Goal: Task Accomplishment & Management: Complete application form

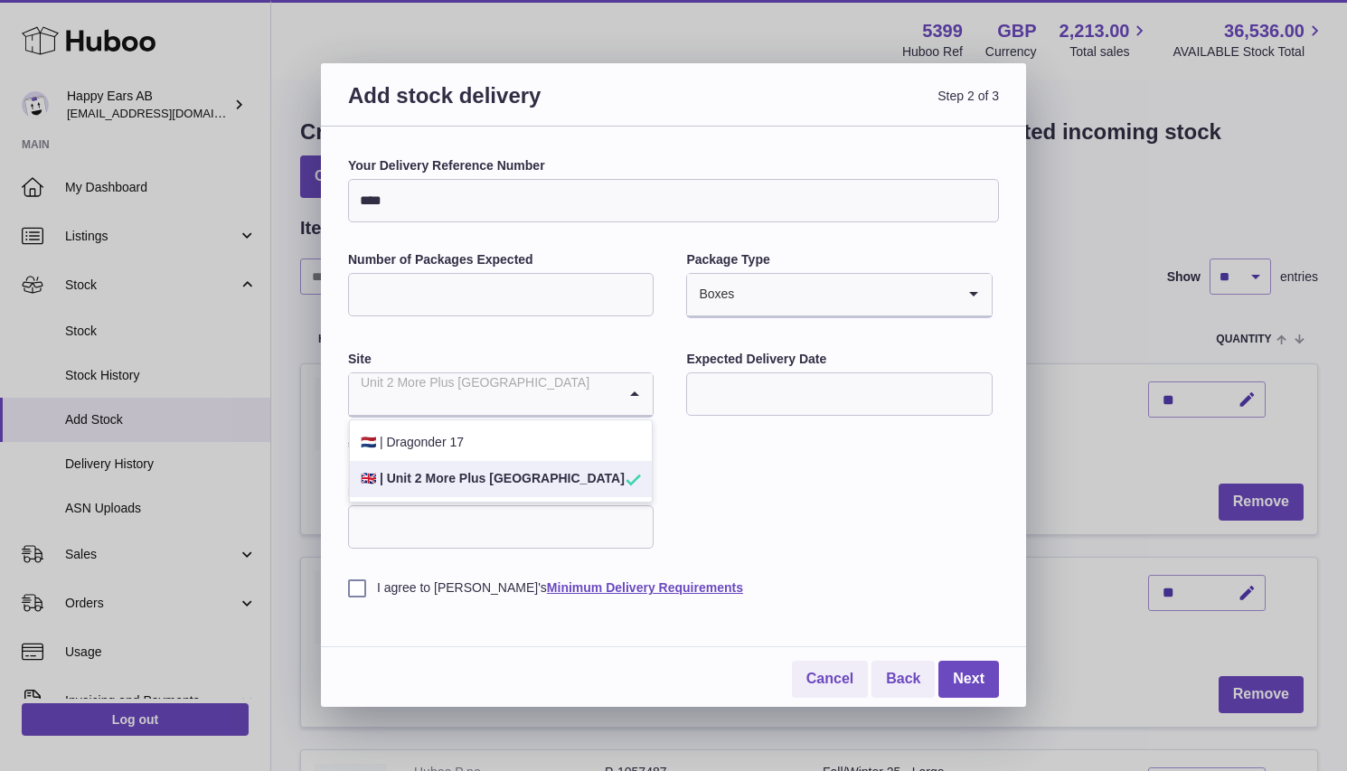
select select "**"
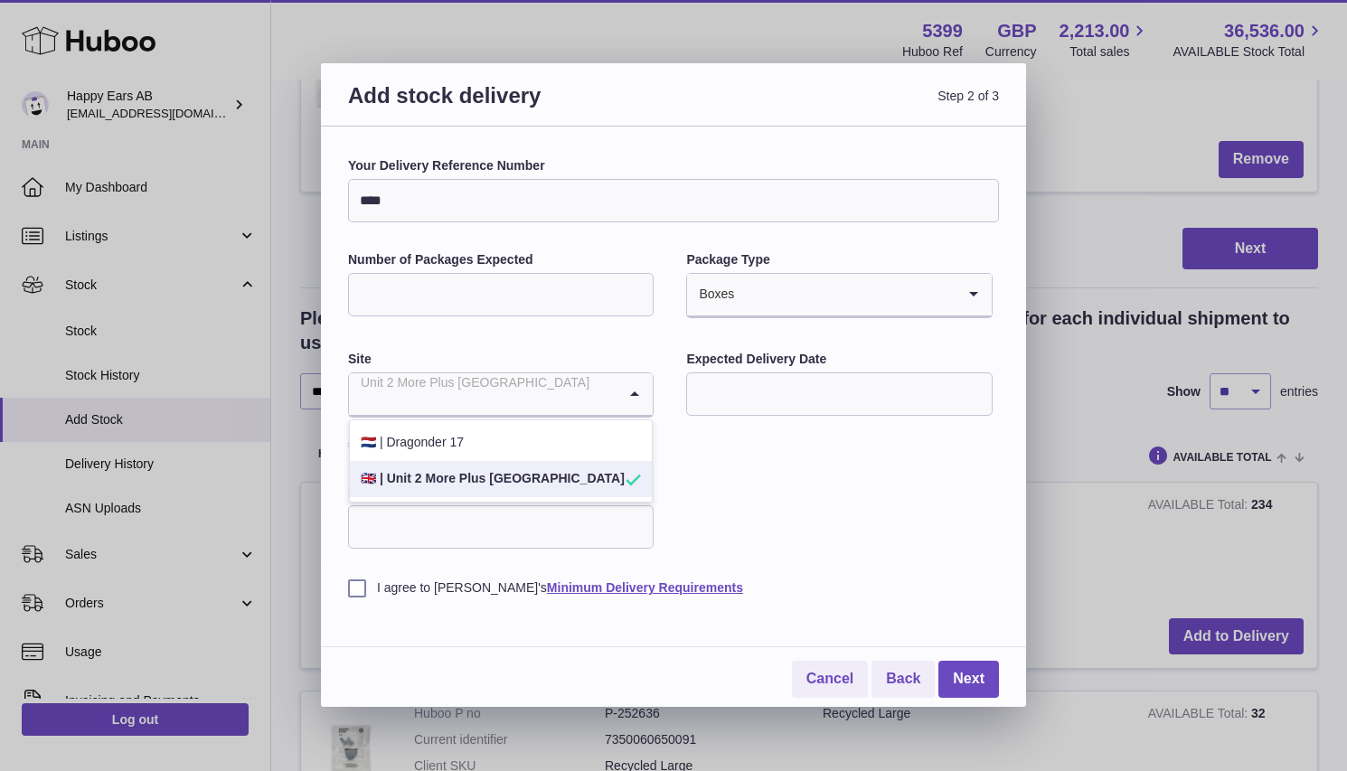
click at [504, 476] on li "🇬🇧 | Unit 2 More Plus Central Park" at bounding box center [501, 479] width 302 height 36
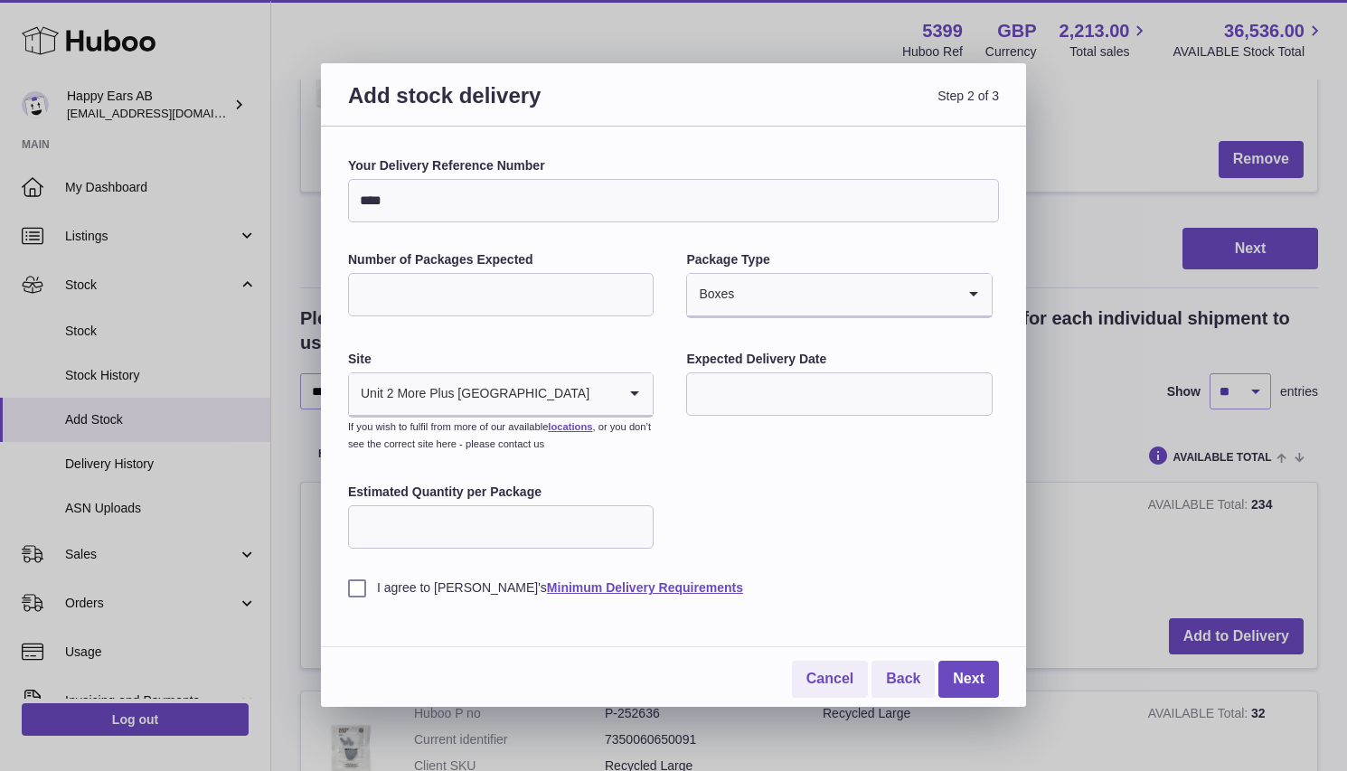
click at [788, 387] on input "text" at bounding box center [839, 393] width 306 height 43
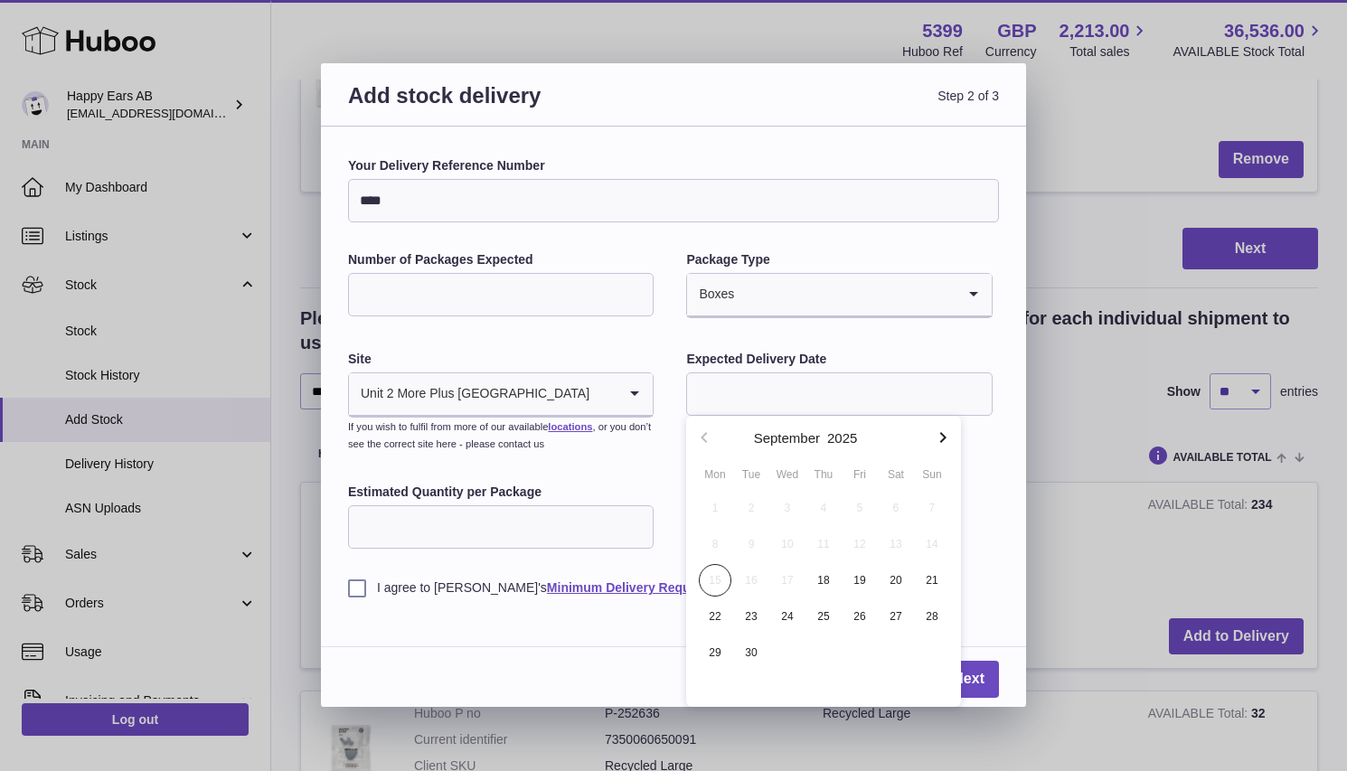
click at [508, 526] on input "Estimated Quantity per Package" at bounding box center [501, 526] width 306 height 43
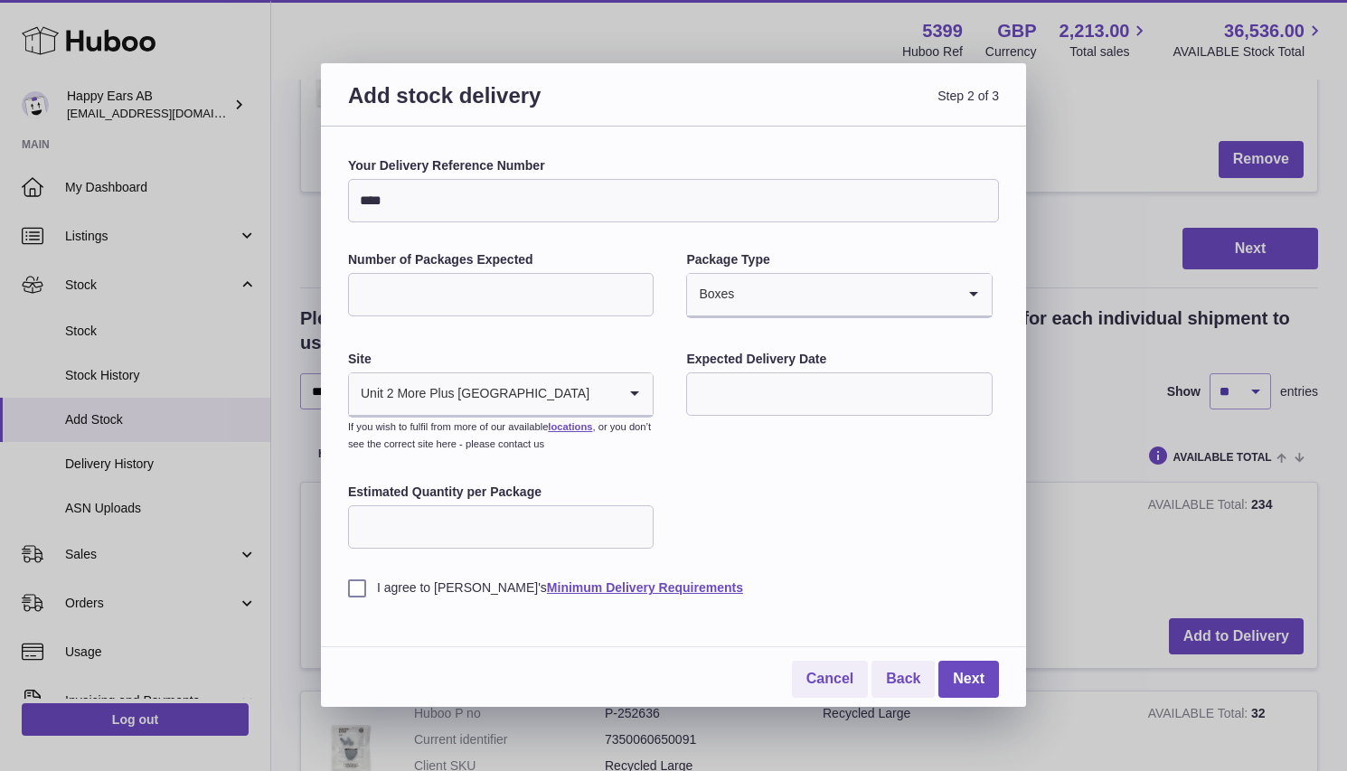
type input "***"
click at [746, 503] on div "Your Delivery Reference Number **** Number of Packages Expected * Package Type …" at bounding box center [673, 376] width 651 height 439
click at [357, 591] on label "I agree to Huboo's Minimum Delivery Requirements" at bounding box center [673, 587] width 651 height 17
click at [795, 400] on input "text" at bounding box center [839, 393] width 306 height 43
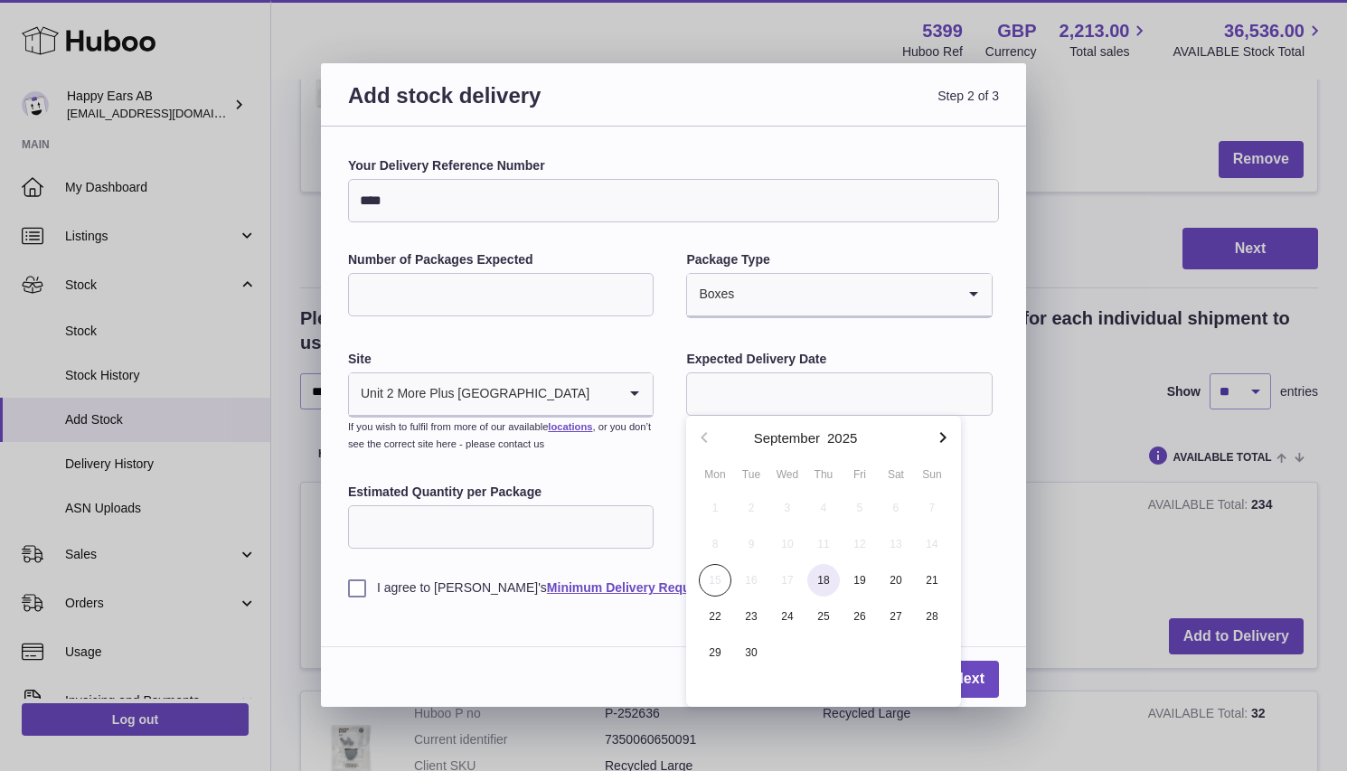
click at [821, 580] on span "18" at bounding box center [823, 580] width 33 height 33
type input "**********"
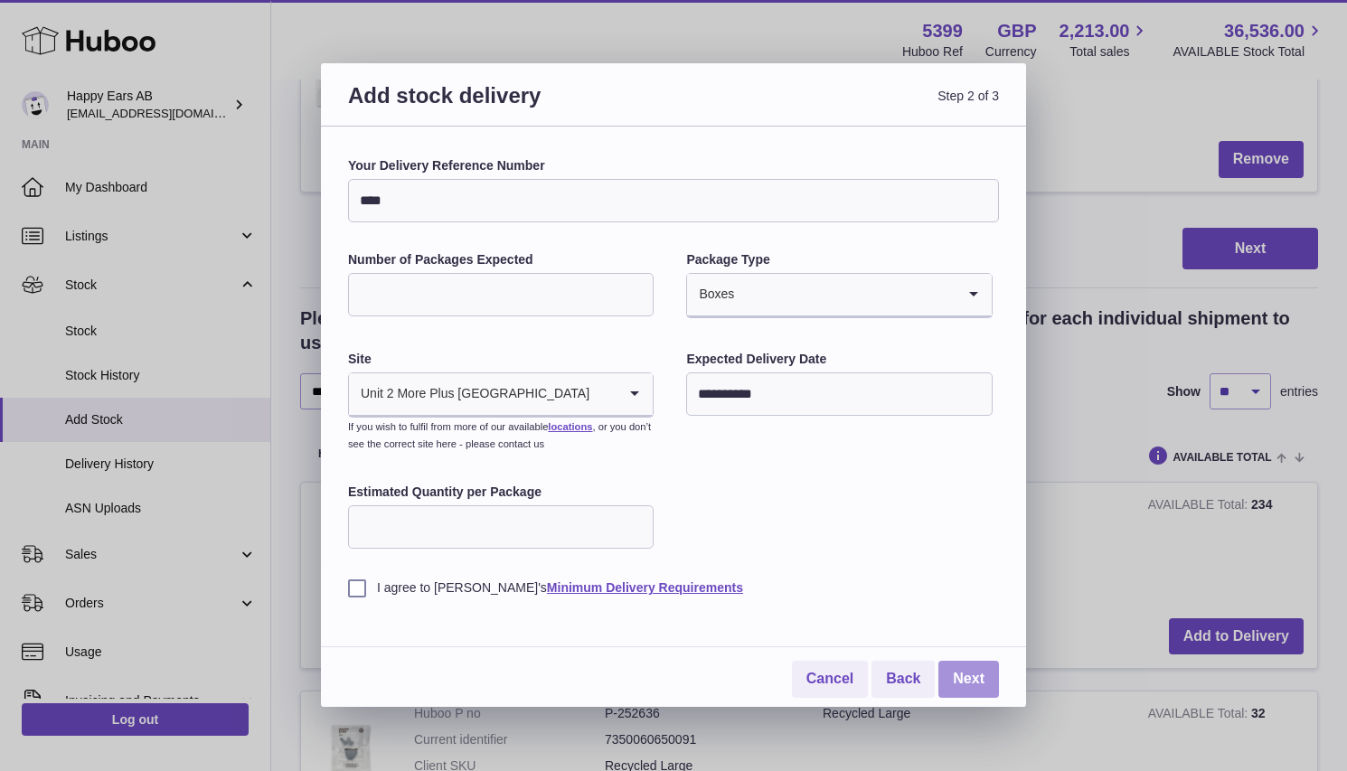
click at [978, 678] on link "Next" at bounding box center [968, 679] width 61 height 37
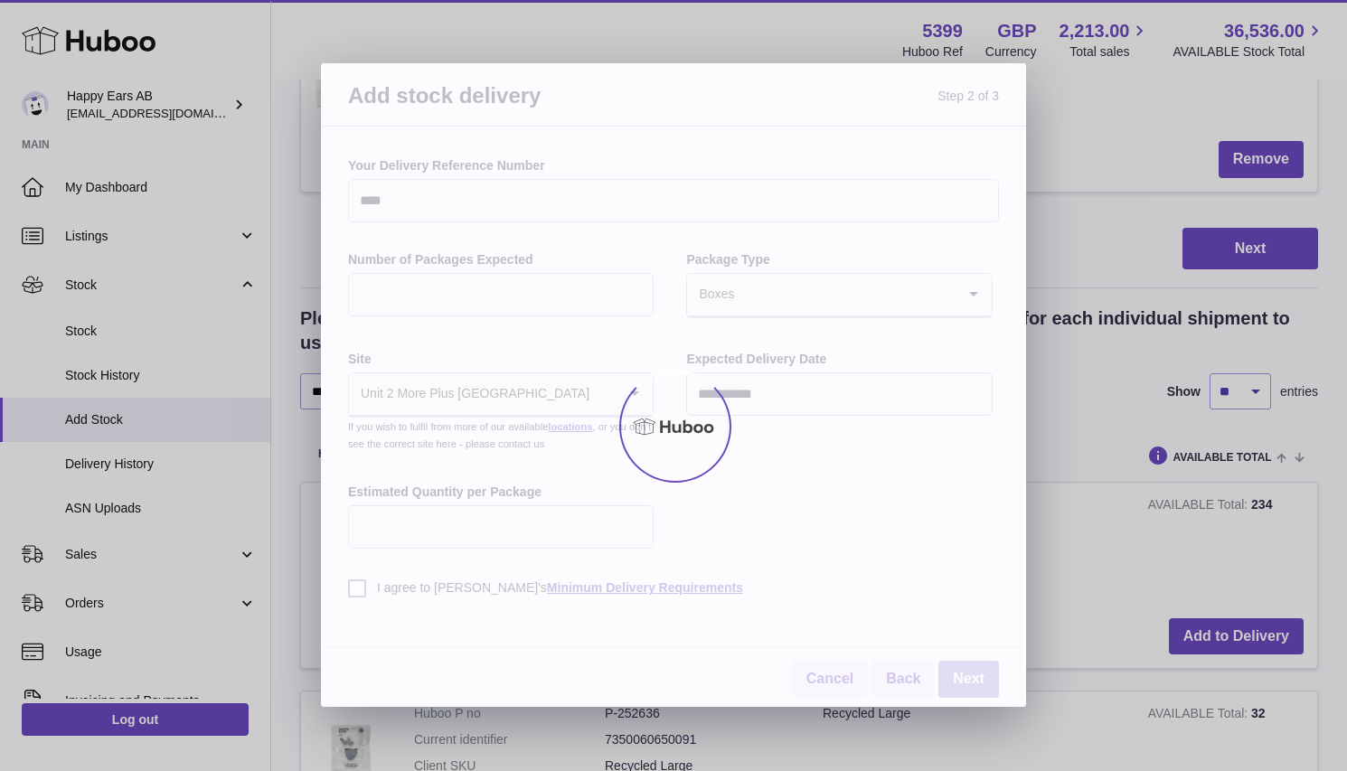
scroll to position [852, 0]
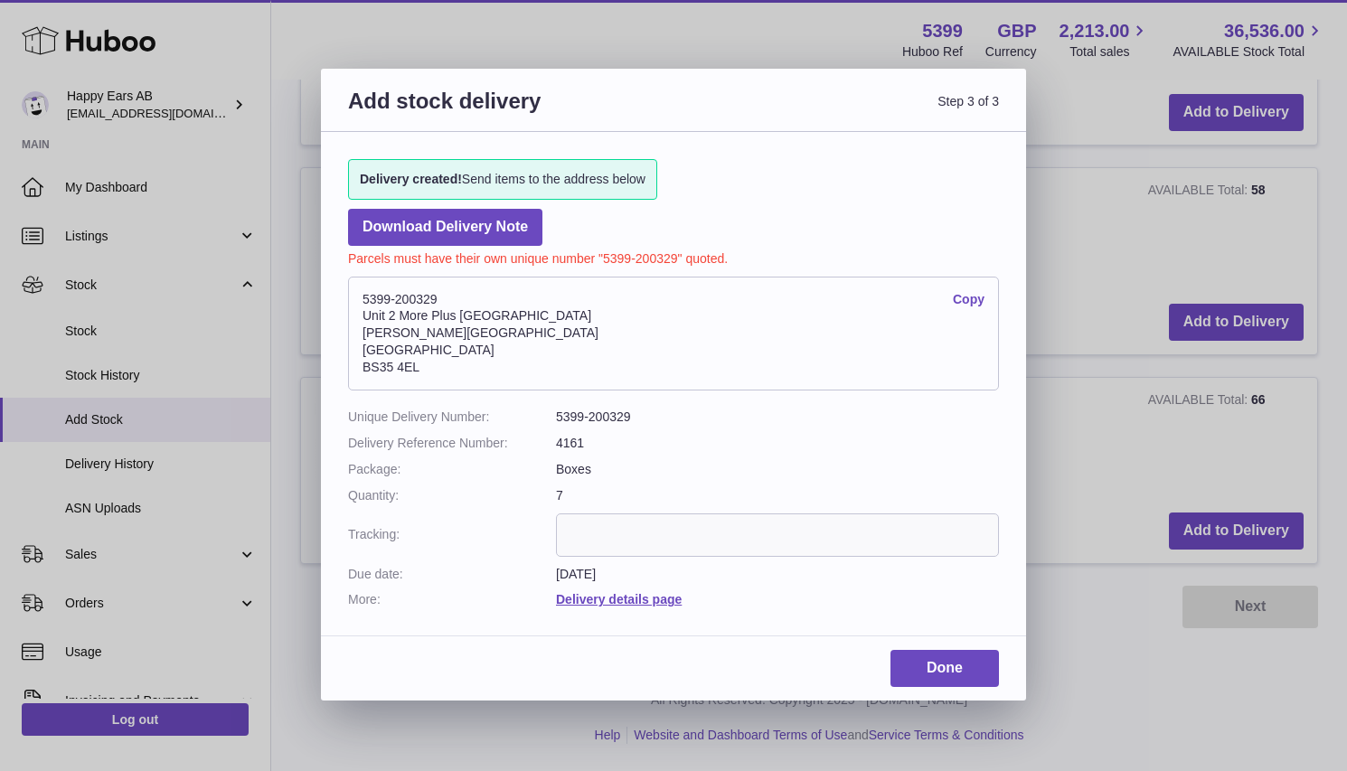
drag, startPoint x: 444, startPoint y: 300, endPoint x: 359, endPoint y: 298, distance: 85.0
click at [359, 298] on address "5399-200329 Copy Unit 2 More Plus Central Park Hudson Ave Severn Beach BS35 4EL" at bounding box center [673, 334] width 651 height 114
copy address "5399-200329"
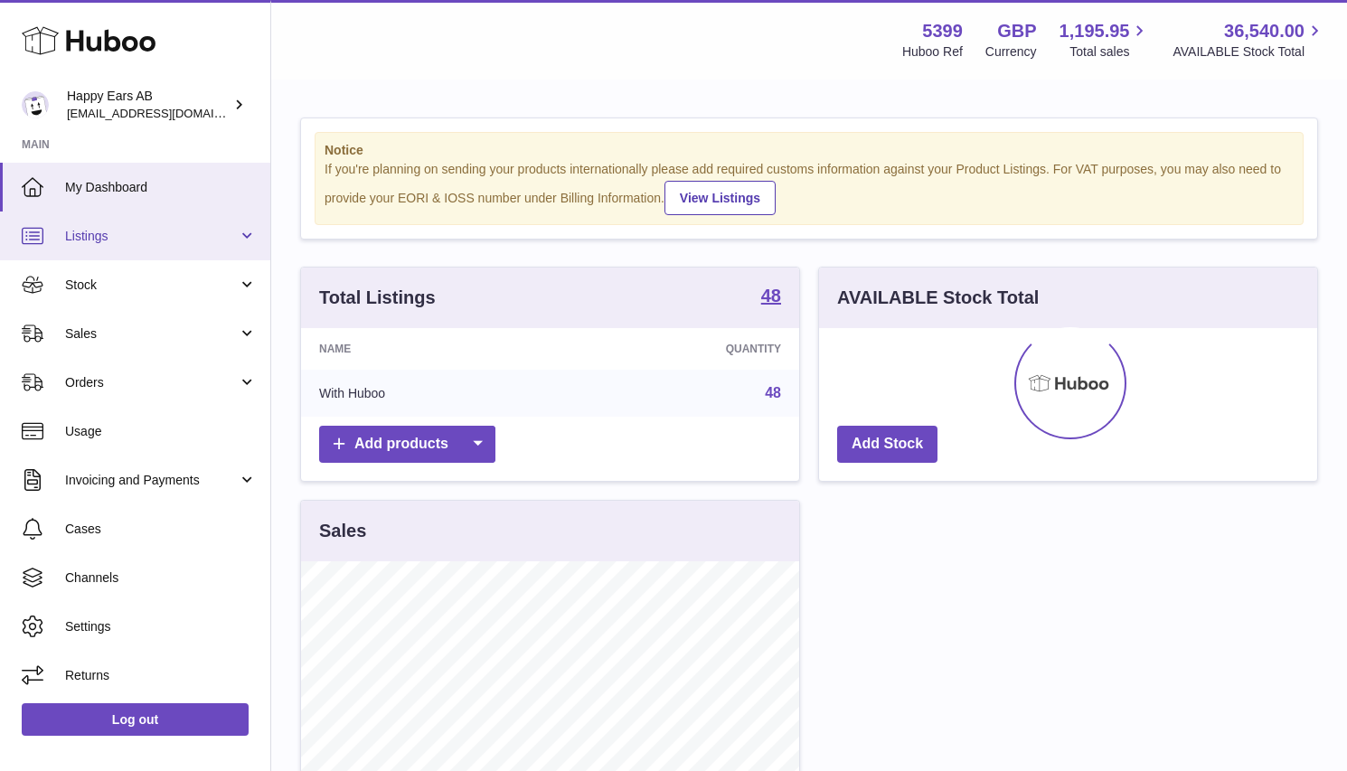
scroll to position [282, 498]
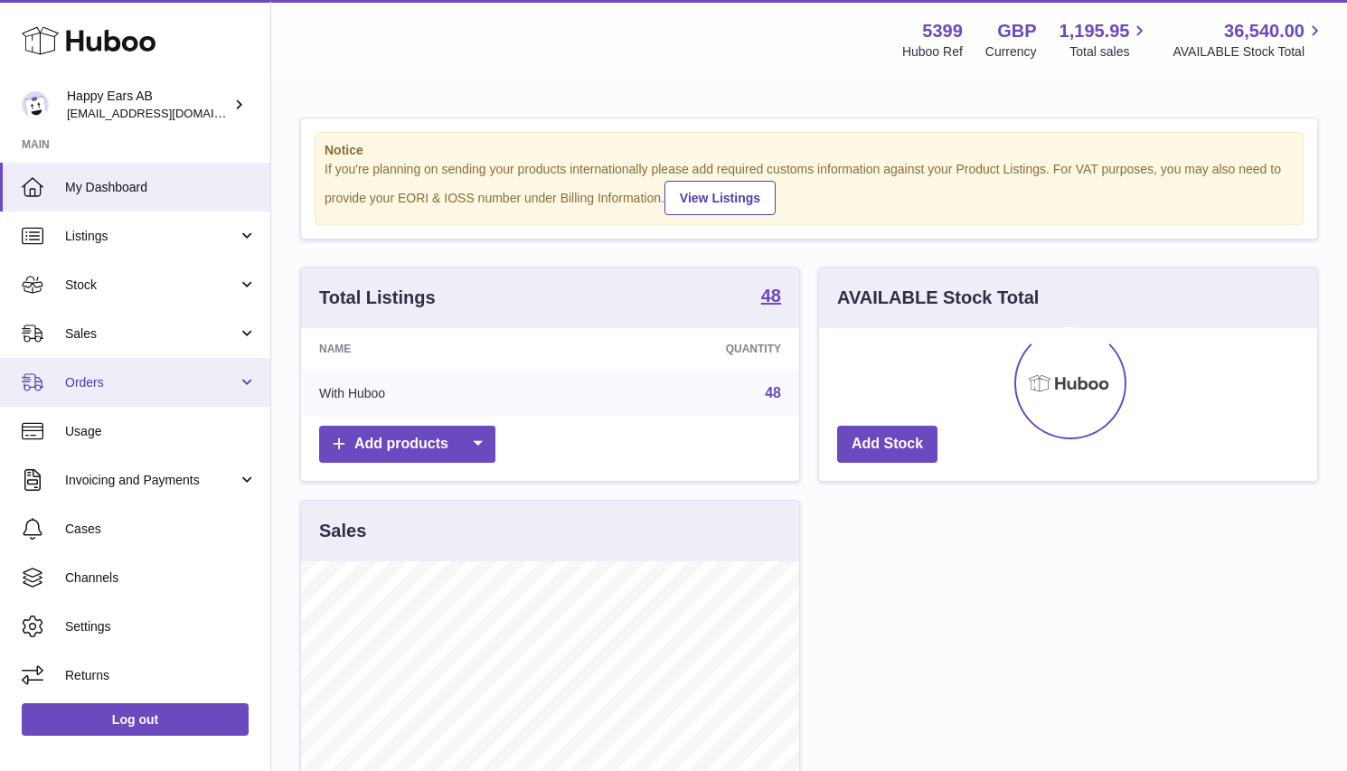
click at [126, 381] on span "Orders" at bounding box center [151, 382] width 173 height 17
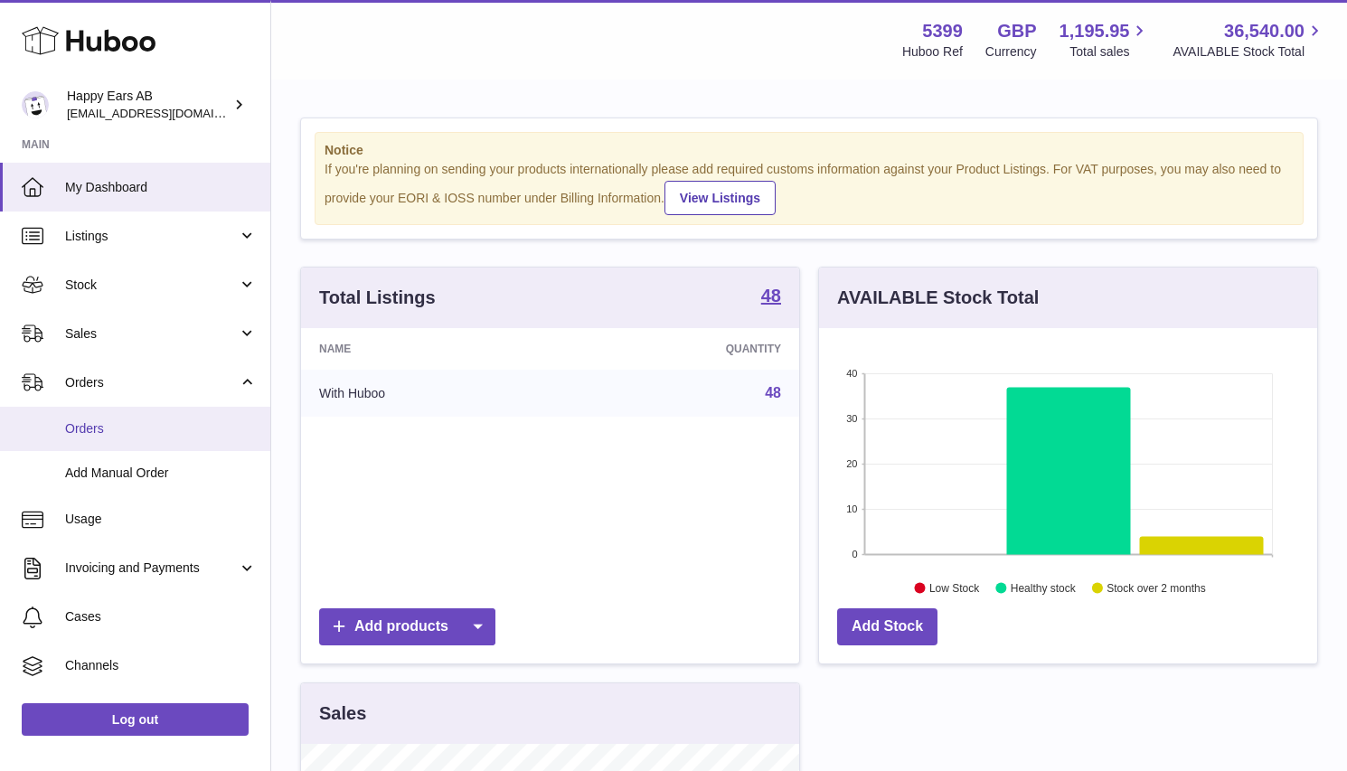
click at [123, 432] on span "Orders" at bounding box center [161, 428] width 192 height 17
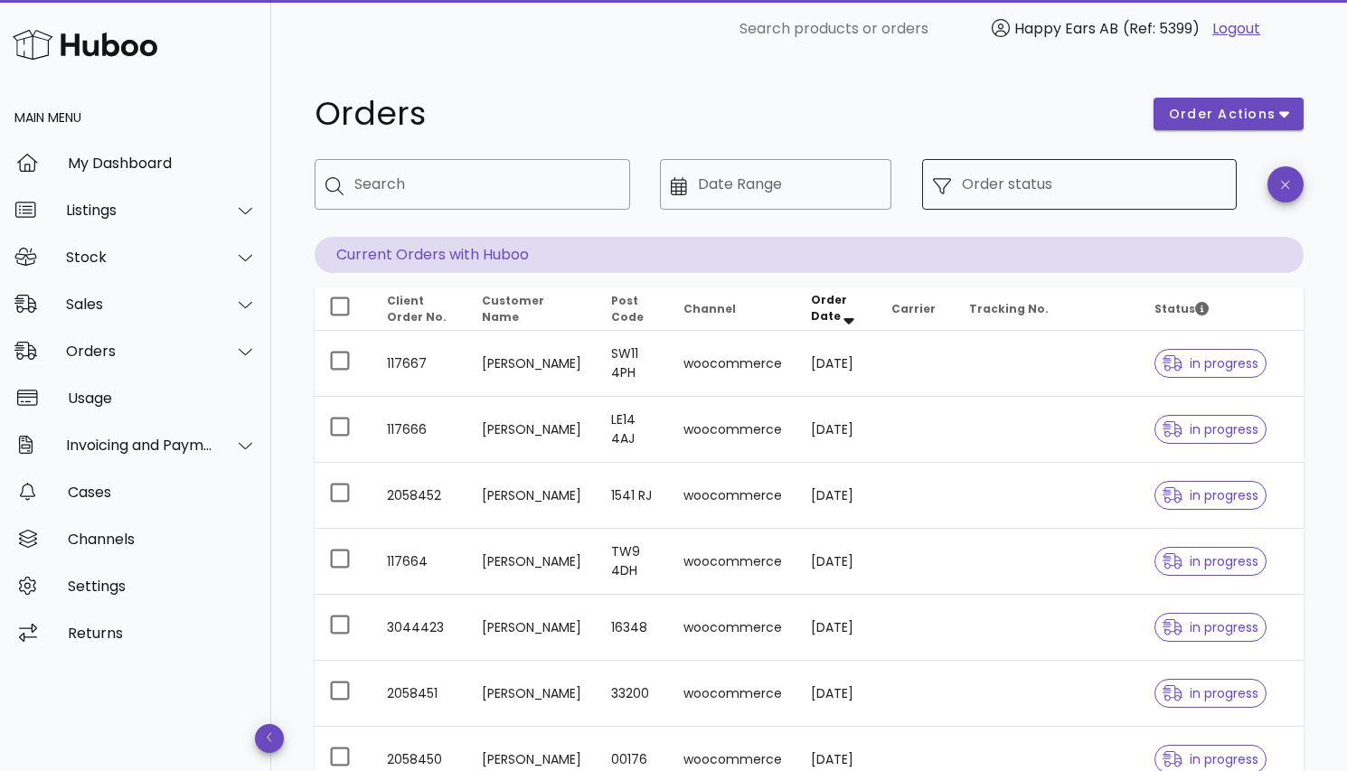
click at [964, 206] on div "Order status" at bounding box center [1094, 184] width 265 height 51
click at [956, 183] on div at bounding box center [947, 184] width 29 height 21
click at [680, 201] on div "​ Date Range" at bounding box center [775, 184] width 231 height 51
click at [1040, 179] on input "Order status" at bounding box center [1094, 184] width 265 height 29
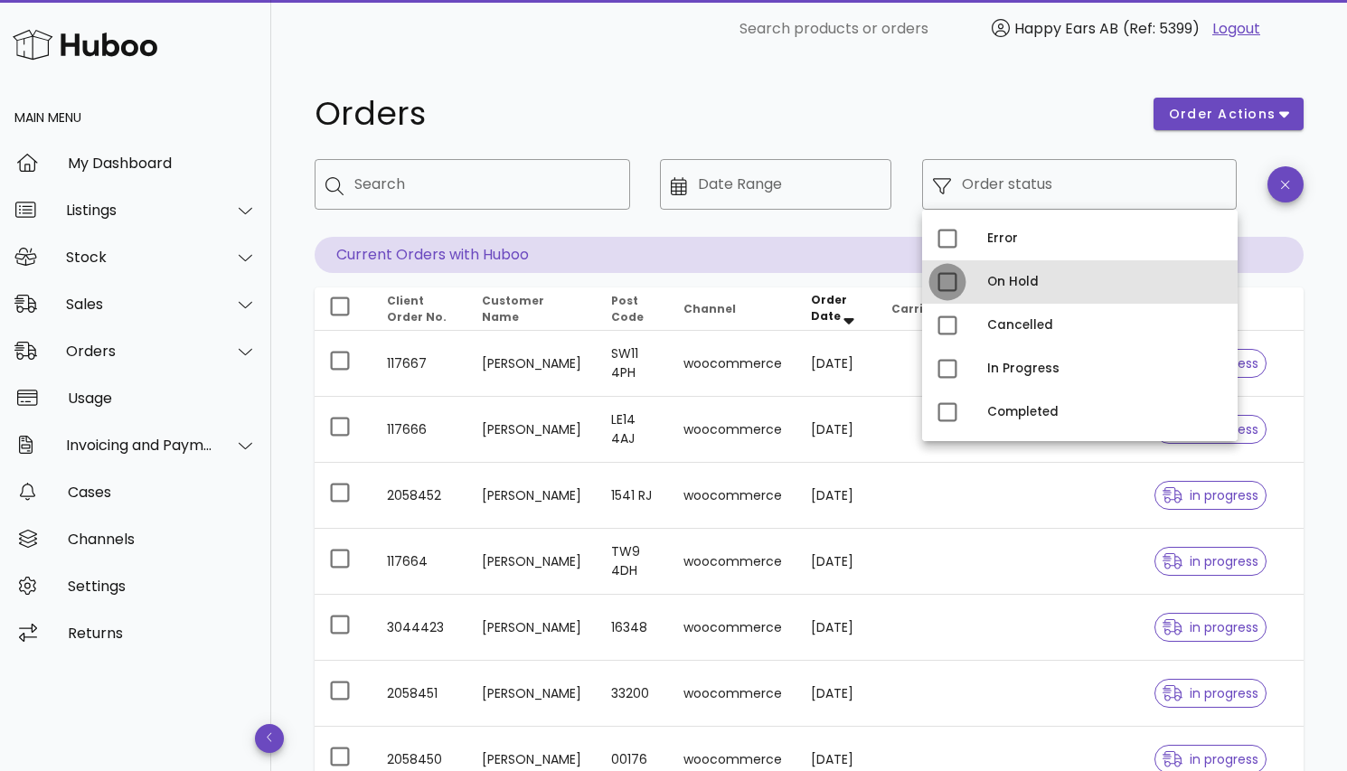
click at [946, 282] on div at bounding box center [947, 282] width 31 height 31
type input "**********"
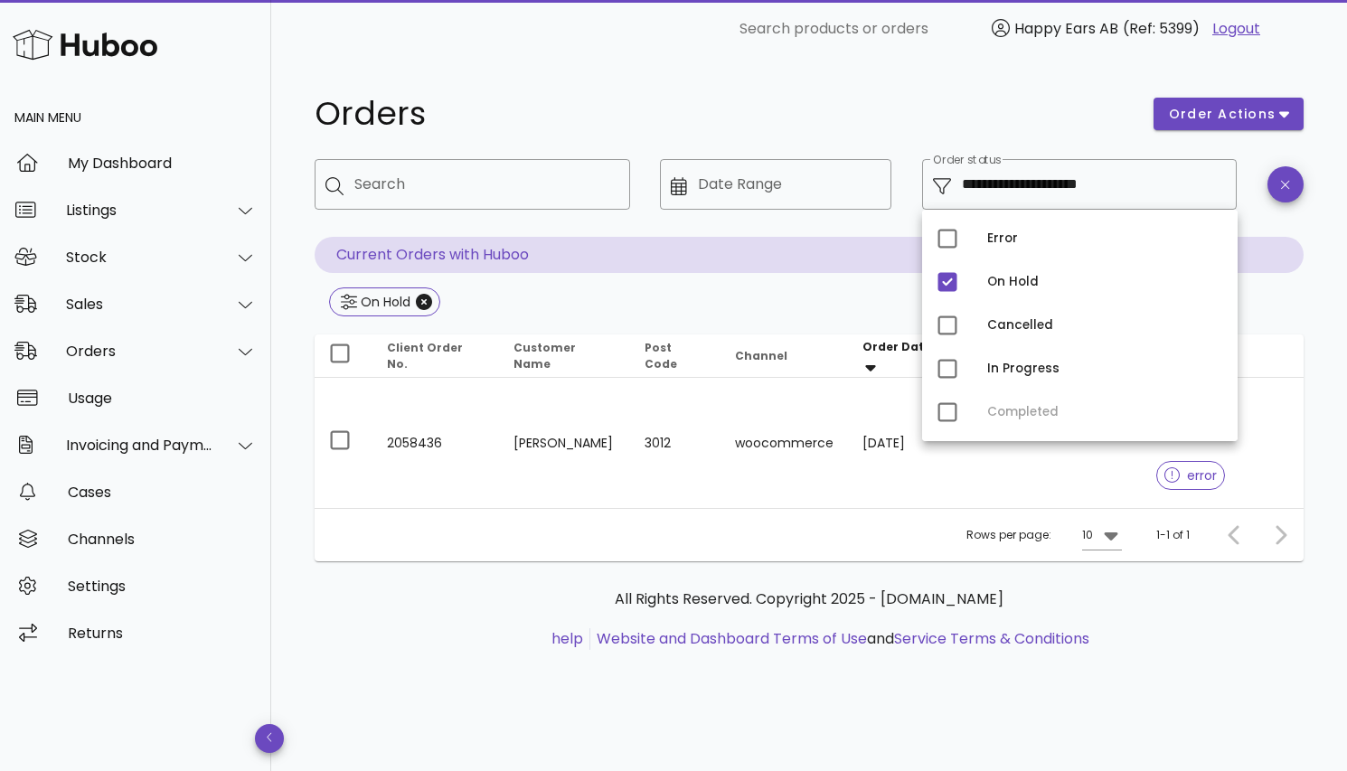
click at [442, 589] on div "All Rights Reserved. Copyright 2025 - [DOMAIN_NAME] help Website and Dashboard …" at bounding box center [809, 629] width 989 height 136
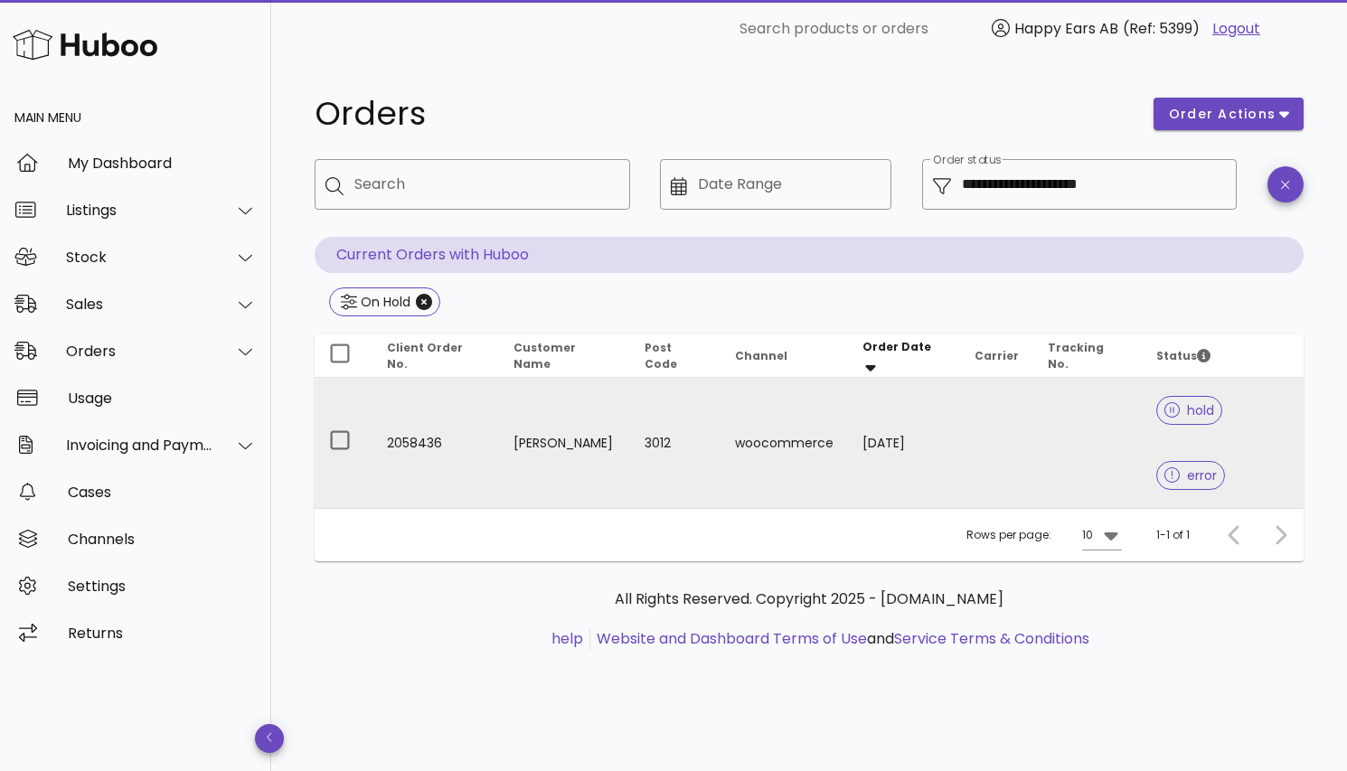
click at [593, 410] on td "[PERSON_NAME]" at bounding box center [564, 443] width 131 height 130
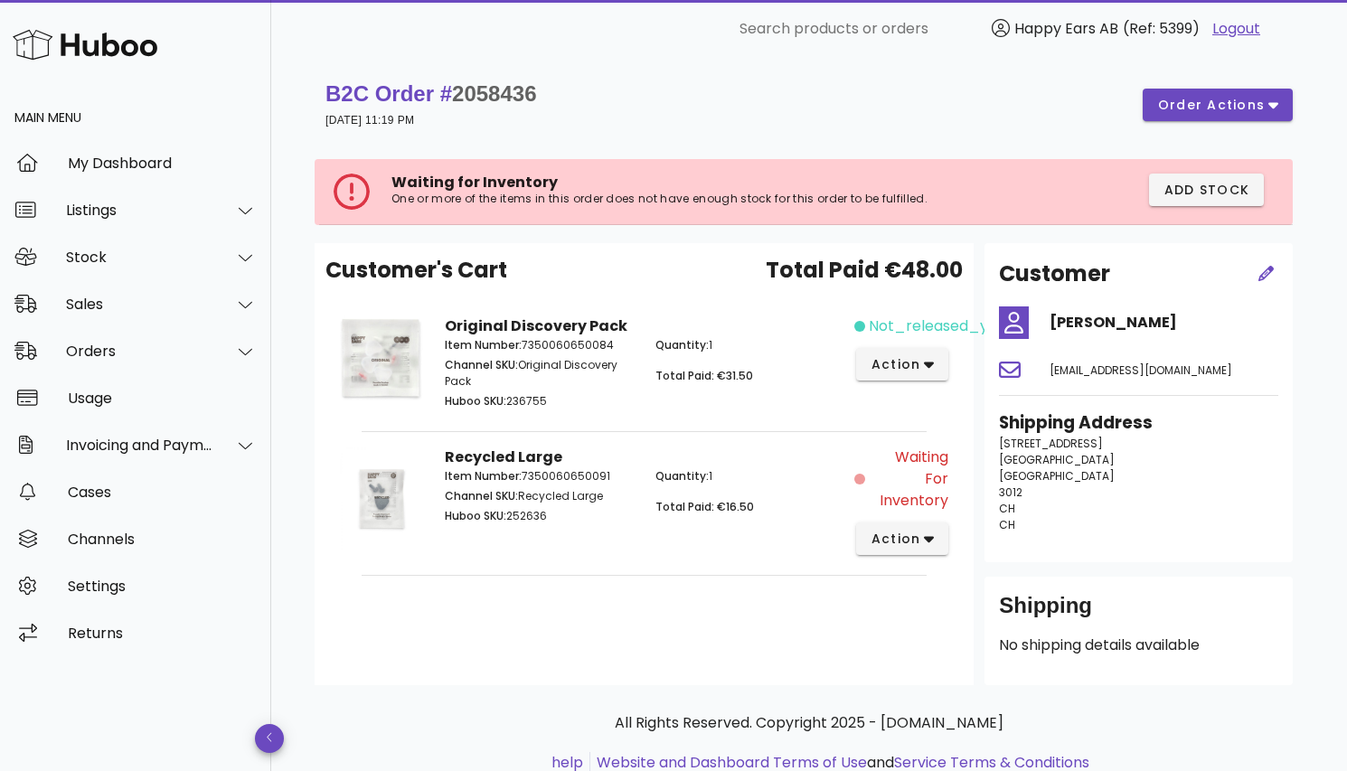
click at [723, 126] on div "B2C Order # 2058436 [DATE] 11:19 PM order actions" at bounding box center [808, 105] width 967 height 51
